Goal: Check status: Check status

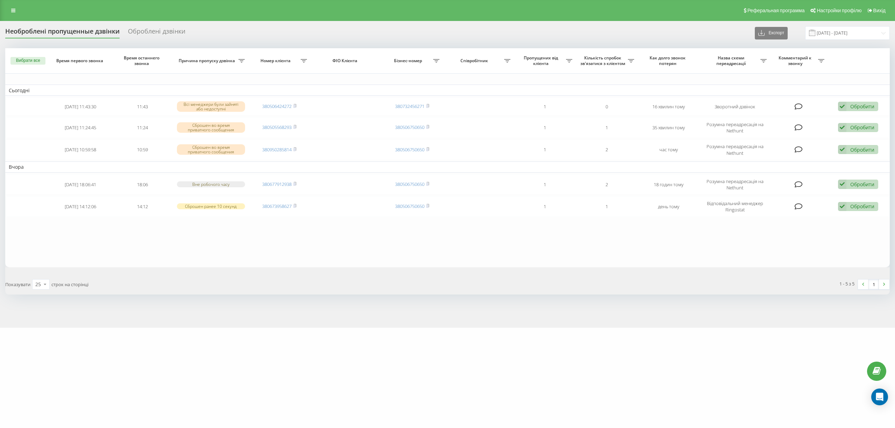
drag, startPoint x: 149, startPoint y: 357, endPoint x: 144, endPoint y: 350, distance: 8.3
click at [149, 357] on div "motoblok.biz Проекти motoblok.biz Дашборд Центр звернень Журнал дзвінків Журнал…" at bounding box center [447, 214] width 895 height 428
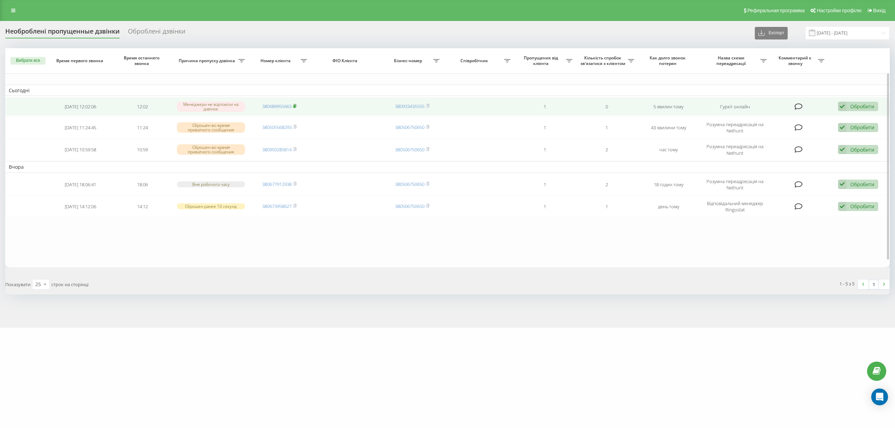
click at [295, 105] on rect at bounding box center [294, 106] width 2 height 3
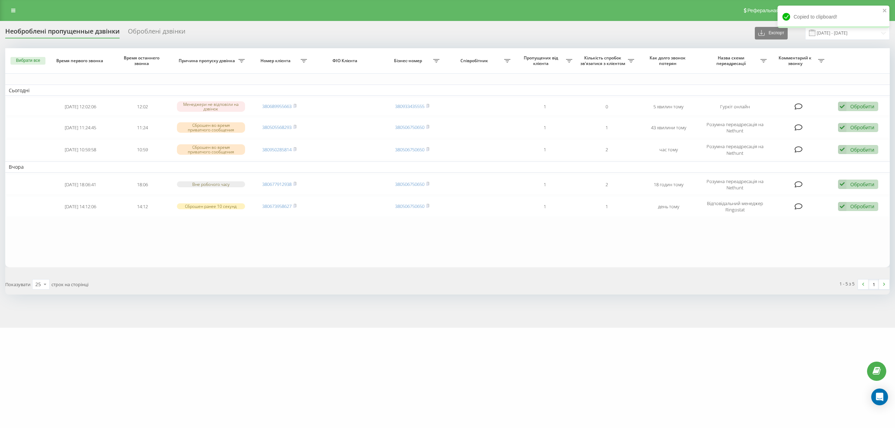
click at [103, 374] on div "[DOMAIN_NAME] Проекти [DOMAIN_NAME] Дашборд Центр звернень Журнал дзвінків Журн…" at bounding box center [447, 214] width 895 height 428
